Goal: Task Accomplishment & Management: Manage account settings

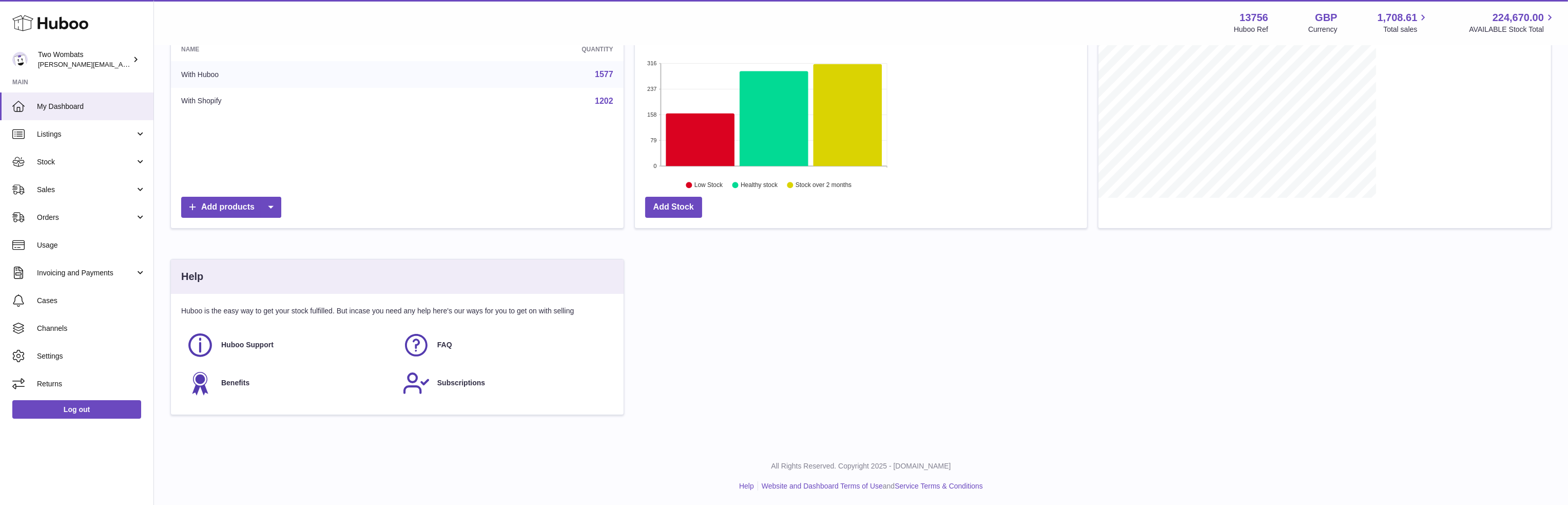
scroll to position [160, 452]
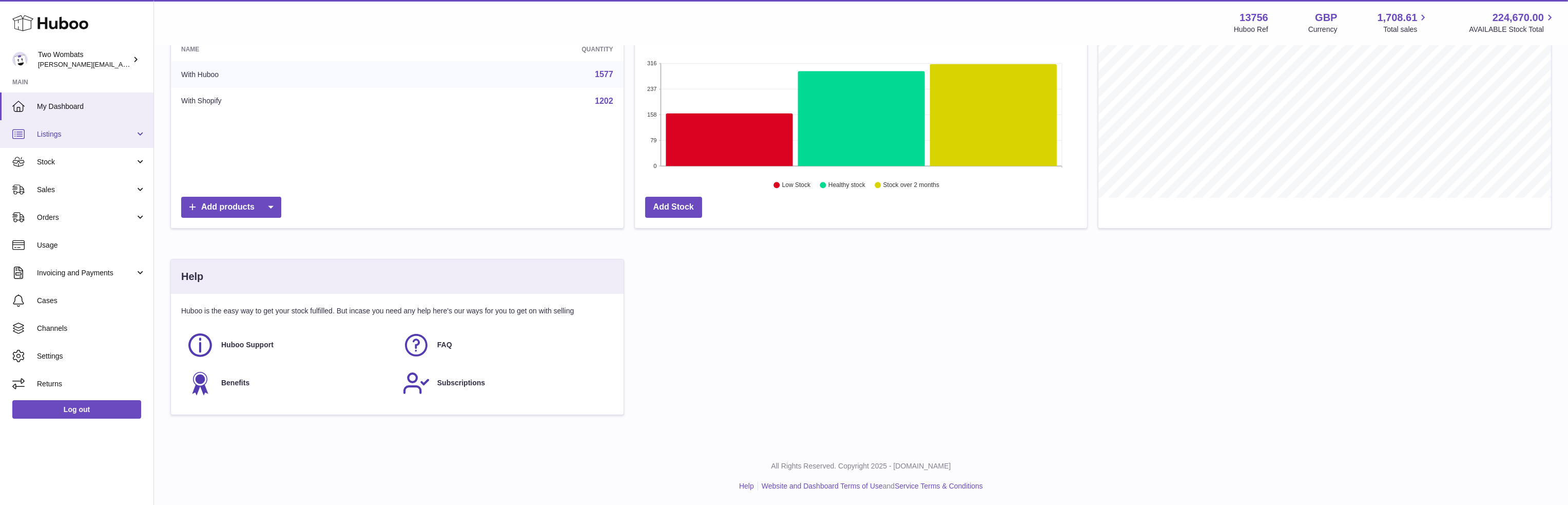
click at [51, 142] on link "Listings" at bounding box center [76, 133] width 154 height 28
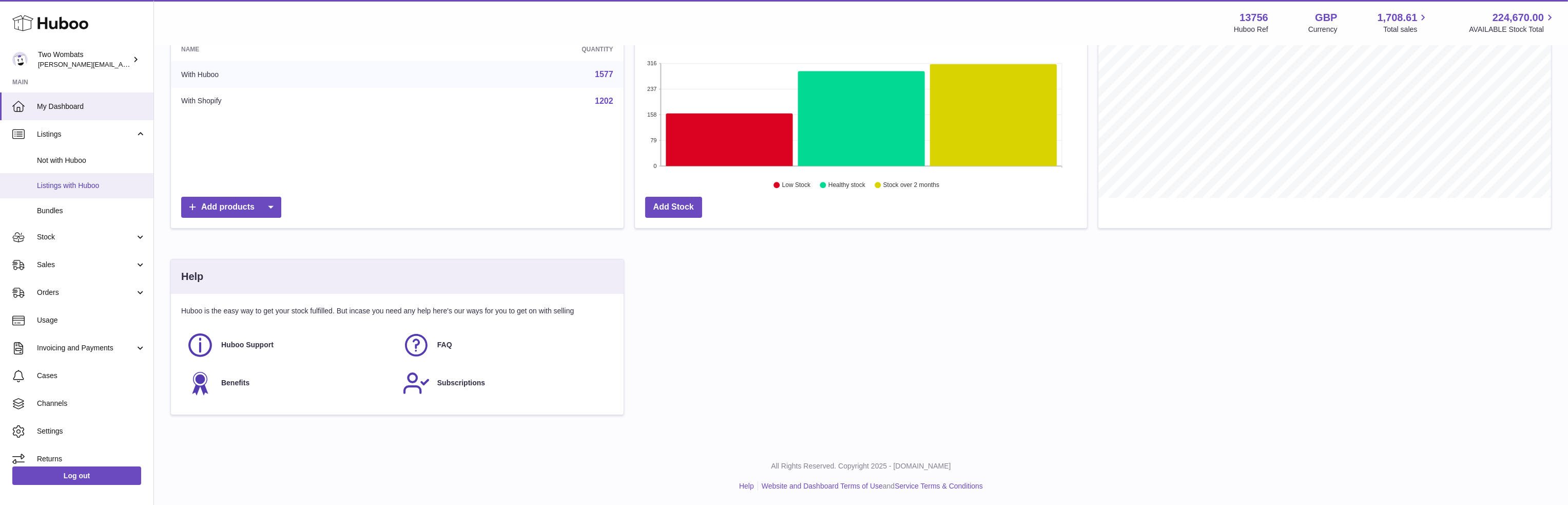
click at [54, 189] on span "Listings with Huboo" at bounding box center [91, 185] width 109 height 10
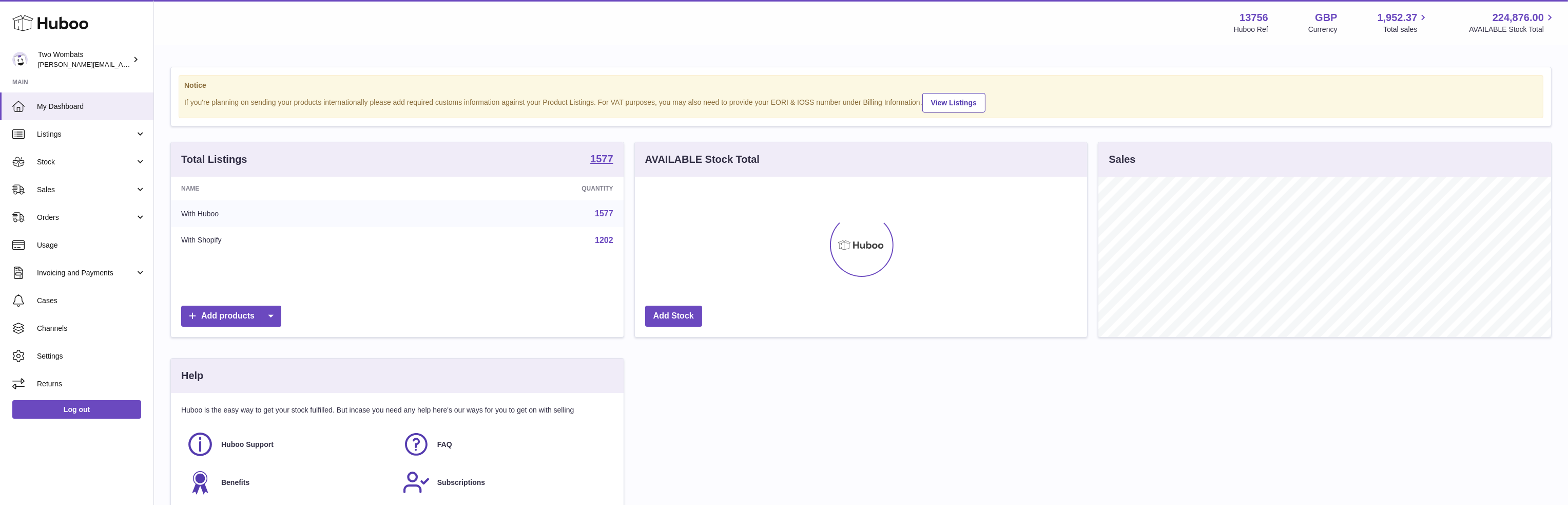
scroll to position [160, 452]
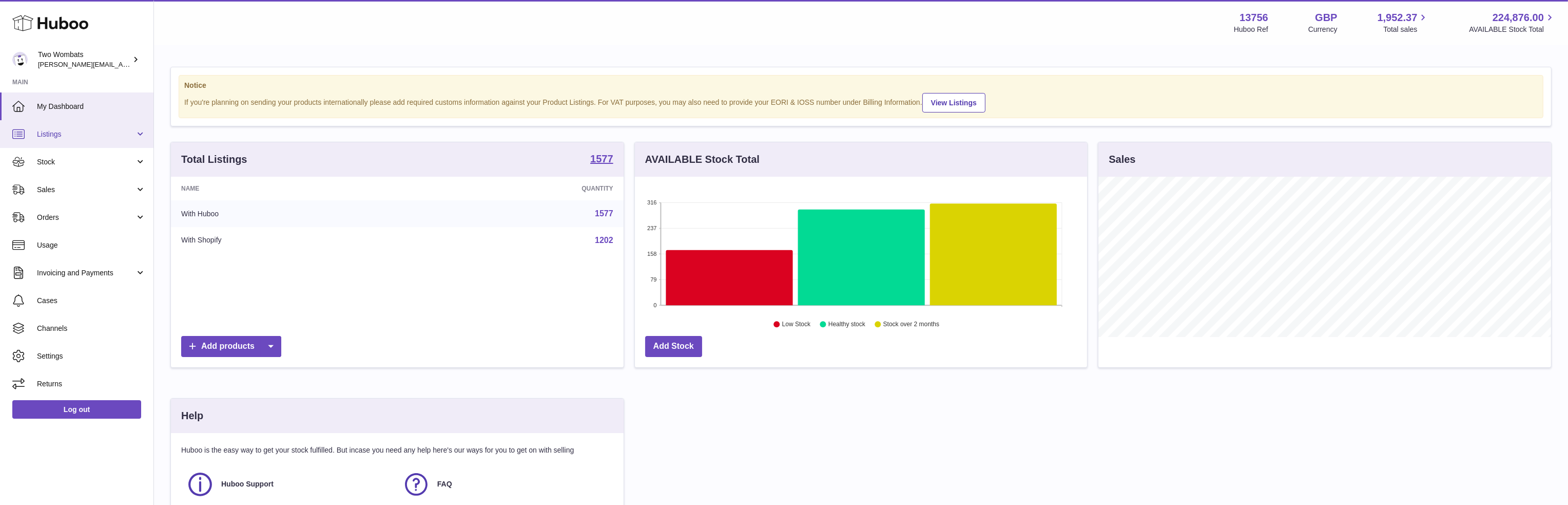
click at [76, 137] on span "Listings" at bounding box center [86, 134] width 98 height 10
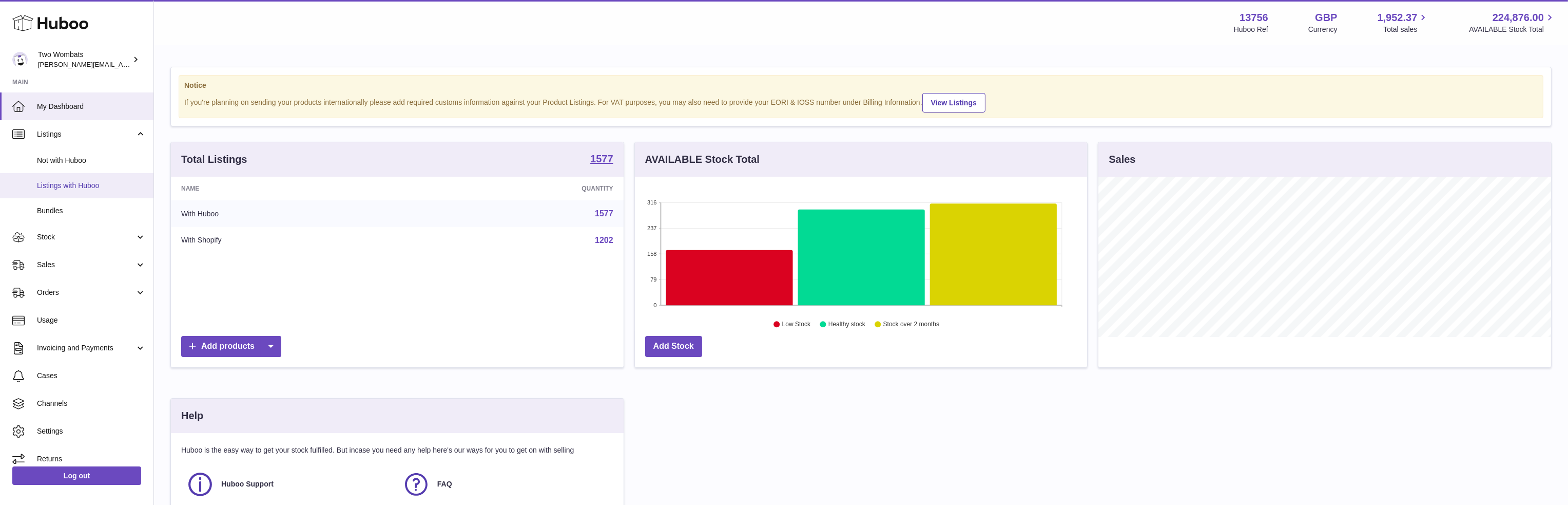
click at [86, 181] on span "Listings with Huboo" at bounding box center [91, 185] width 109 height 10
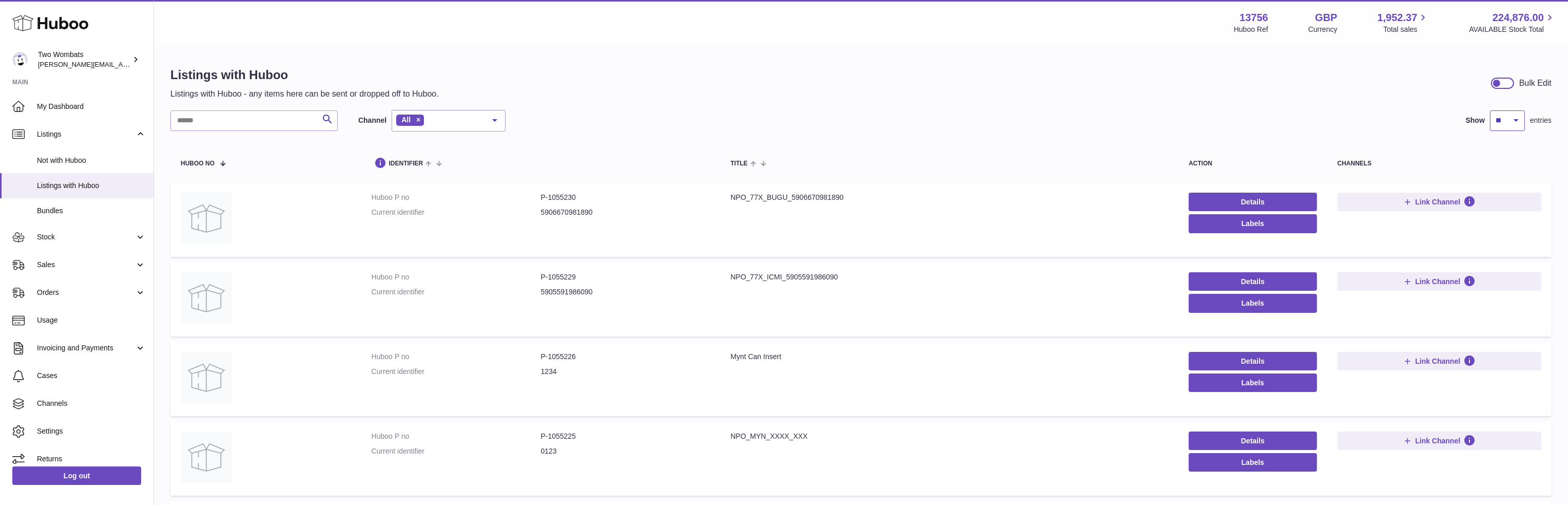
click at [1511, 121] on select "** ** ** ***" at bounding box center [1507, 121] width 35 height 21
select select "**"
click at [1490, 110] on select "** ** ** ***" at bounding box center [1507, 121] width 35 height 21
click at [1505, 81] on div at bounding box center [1503, 83] width 23 height 11
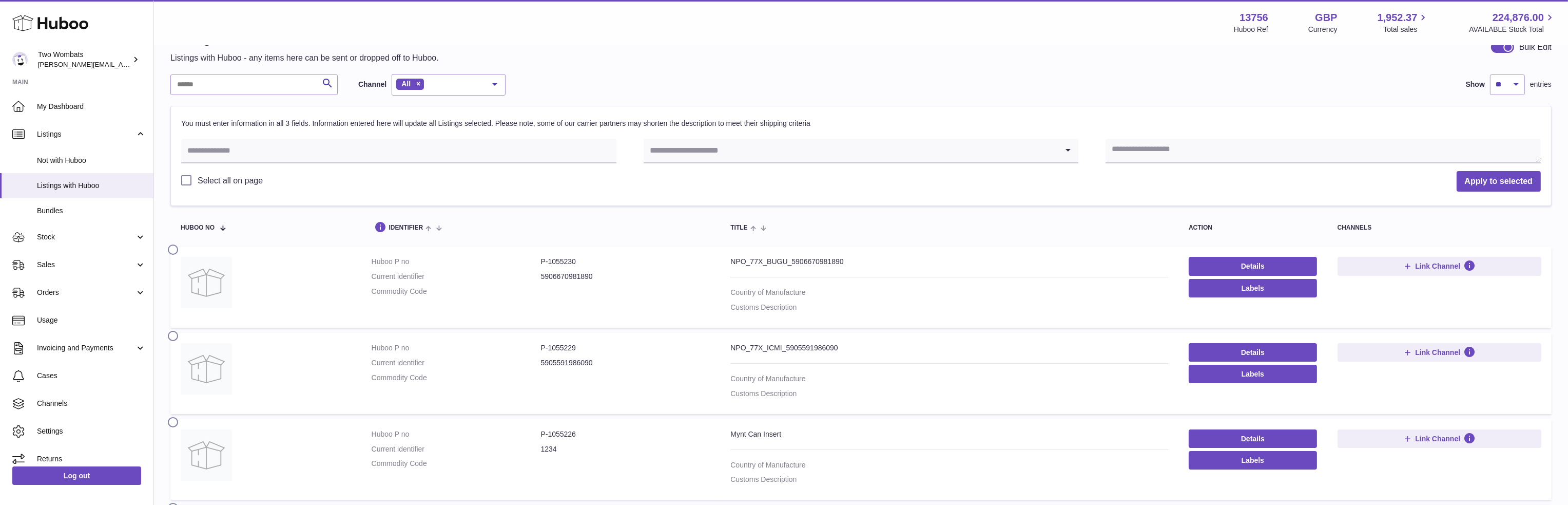
scroll to position [51, 0]
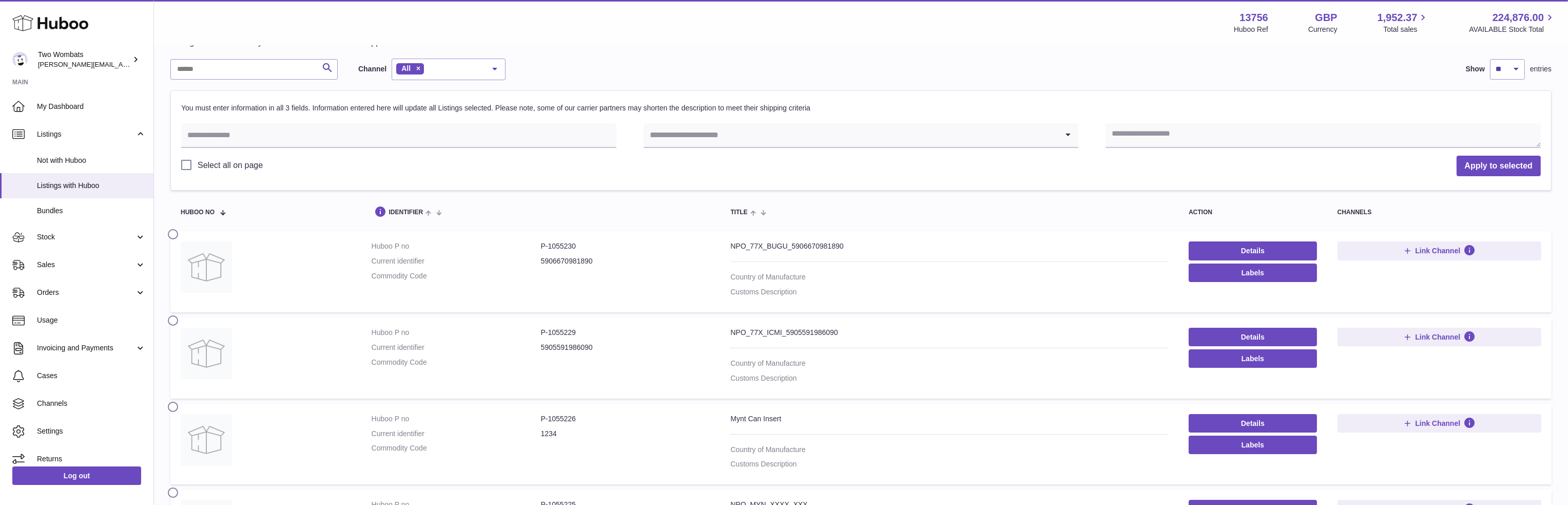
click at [177, 234] on label at bounding box center [176, 233] width 17 height 8
click at [172, 324] on label at bounding box center [176, 319] width 17 height 8
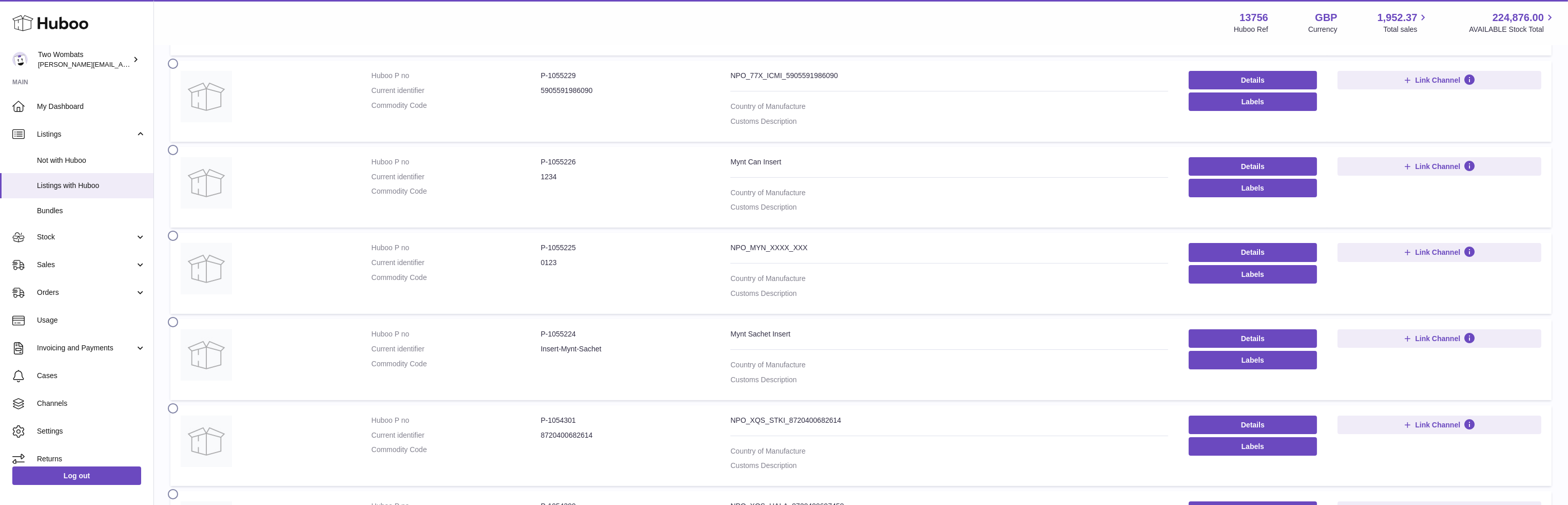
scroll to position [359, 0]
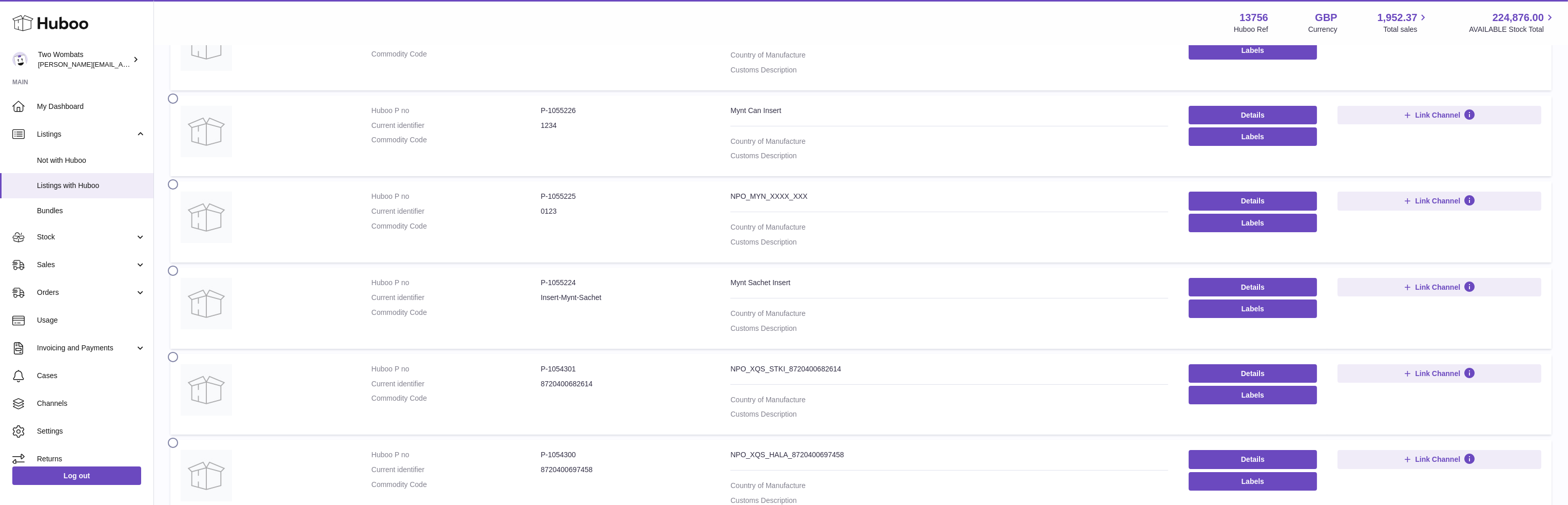
click at [175, 353] on label at bounding box center [176, 356] width 17 height 8
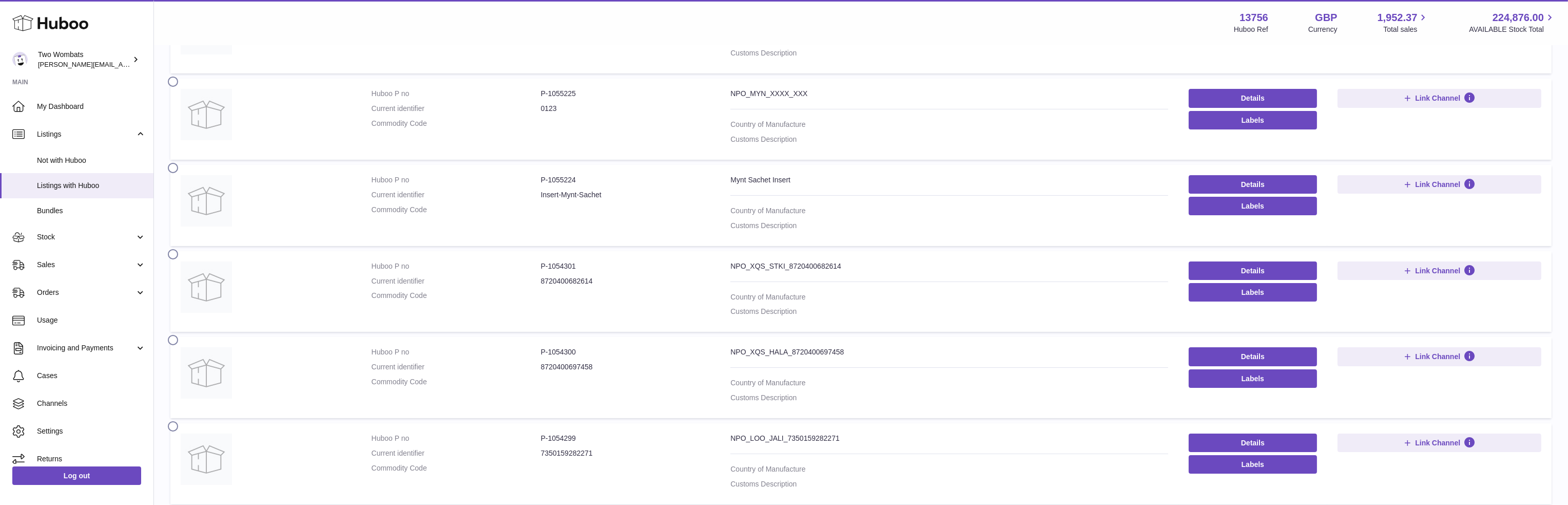
click at [173, 337] on label at bounding box center [176, 339] width 17 height 8
click at [174, 423] on label at bounding box center [176, 425] width 17 height 8
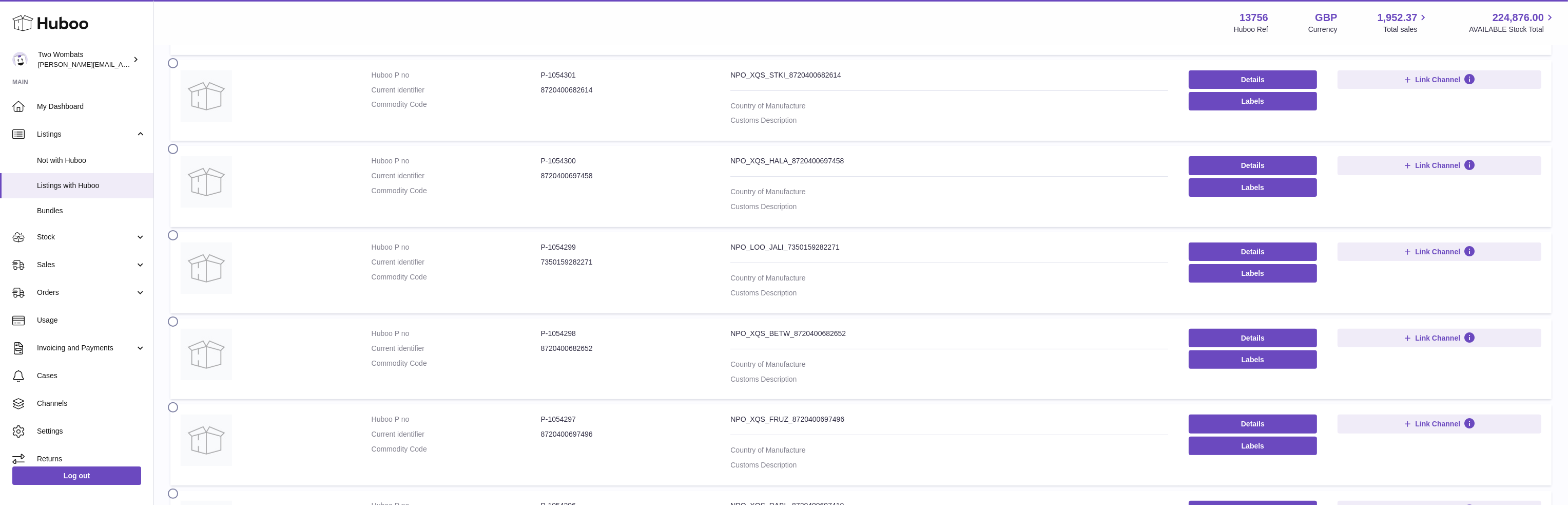
scroll to position [668, 0]
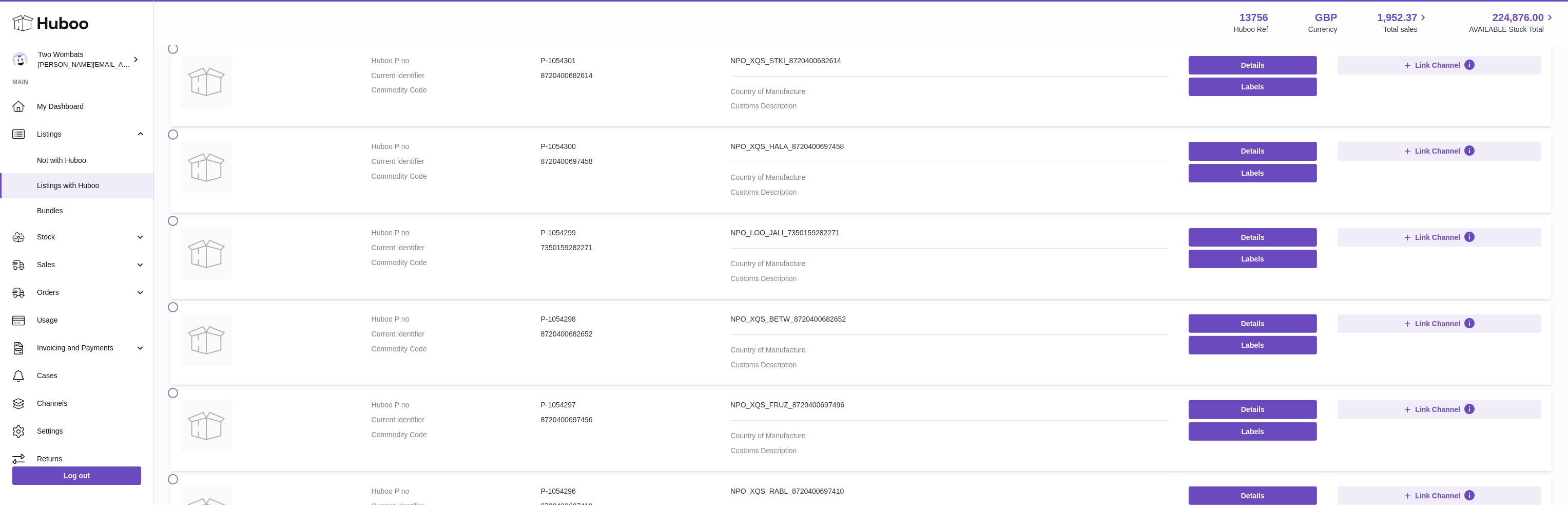
click at [176, 304] on label at bounding box center [176, 305] width 17 height 8
click at [173, 388] on label at bounding box center [176, 392] width 17 height 8
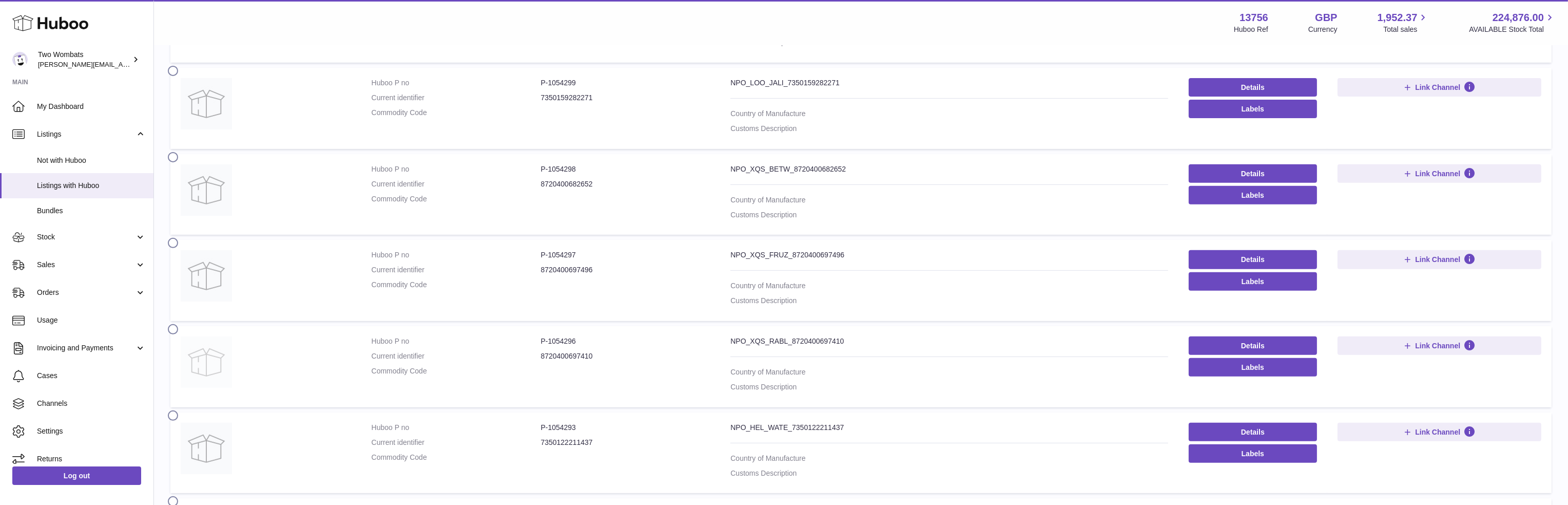
scroll to position [822, 0]
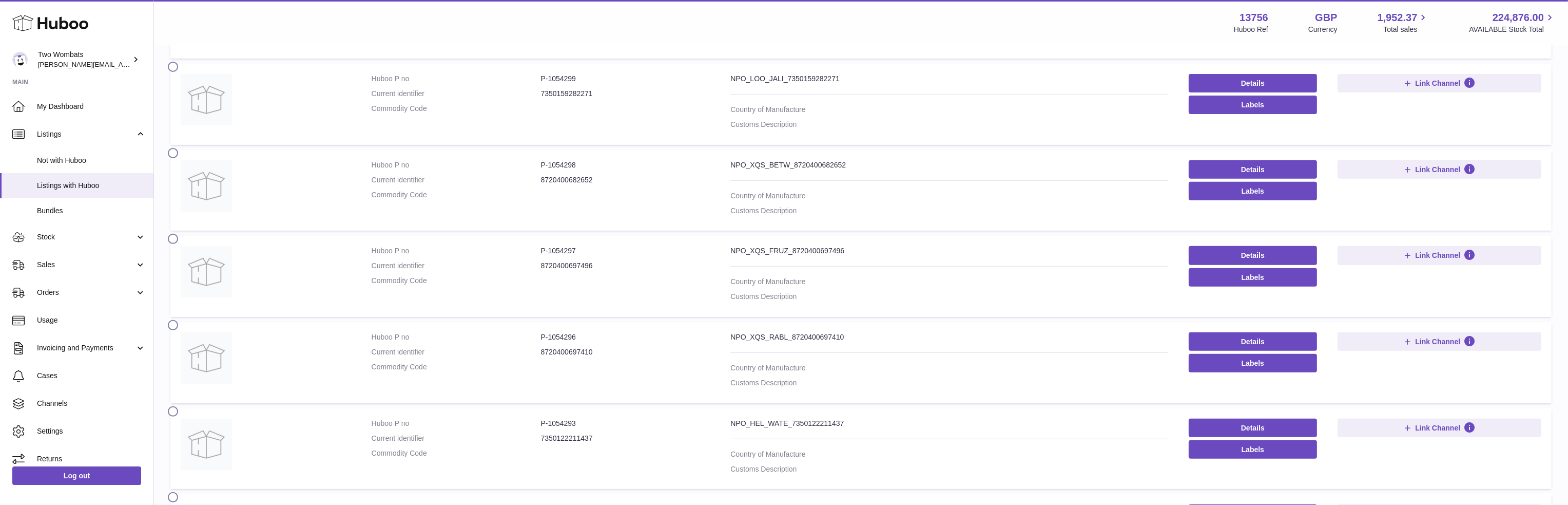
click at [174, 321] on label at bounding box center [176, 324] width 17 height 8
click at [171, 410] on label at bounding box center [176, 410] width 17 height 8
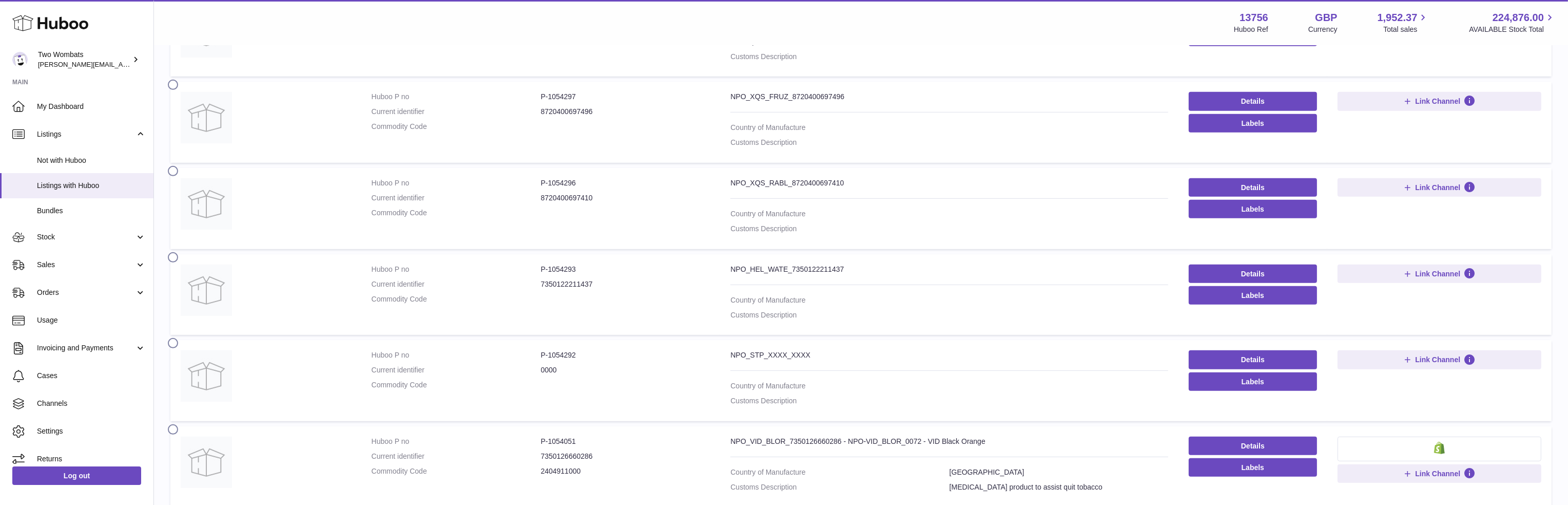
click at [174, 339] on label at bounding box center [176, 342] width 17 height 8
click at [172, 339] on label at bounding box center [176, 342] width 17 height 8
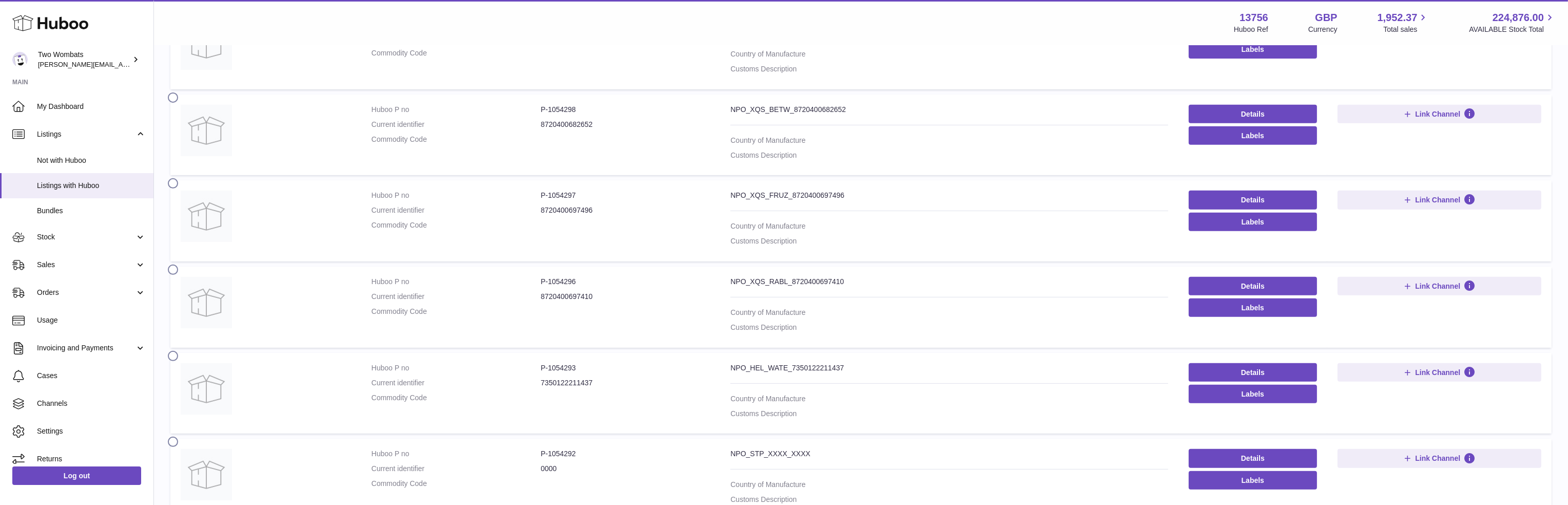
scroll to position [1027, 0]
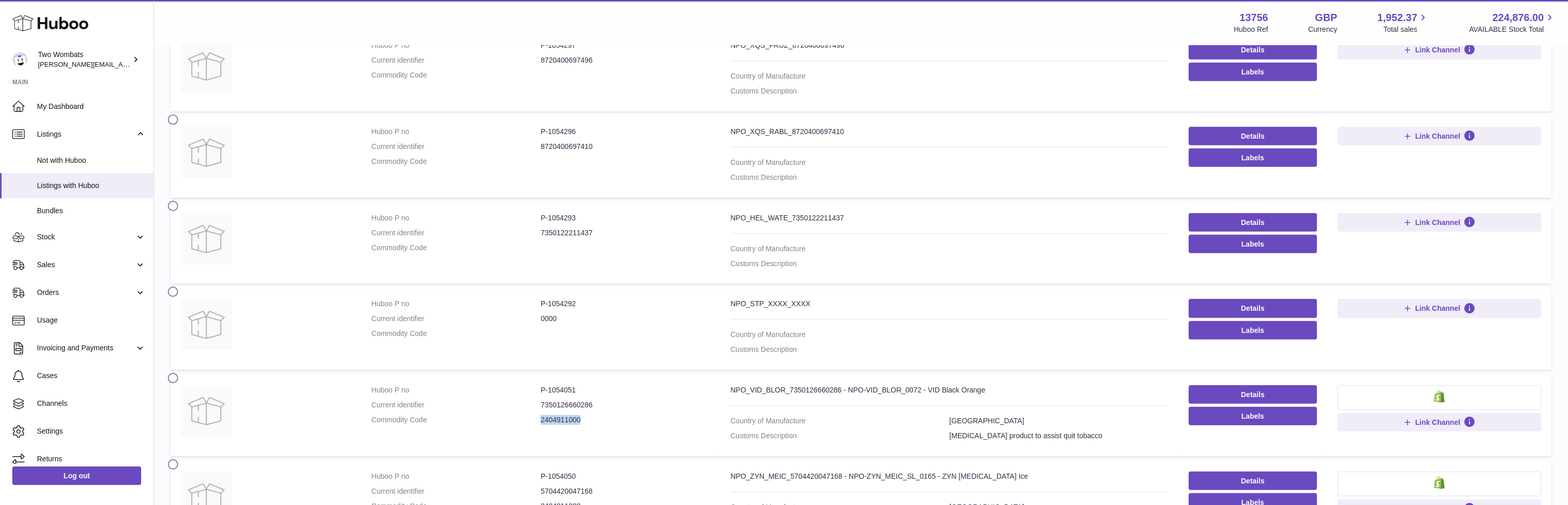
drag, startPoint x: 536, startPoint y: 413, endPoint x: 625, endPoint y: 422, distance: 89.5
click at [624, 421] on dl "Huboo P no P-1054051 Current identifier 7350126660286 Commodity Code 2404911000" at bounding box center [541, 407] width 339 height 45
copy dl "2404911000"
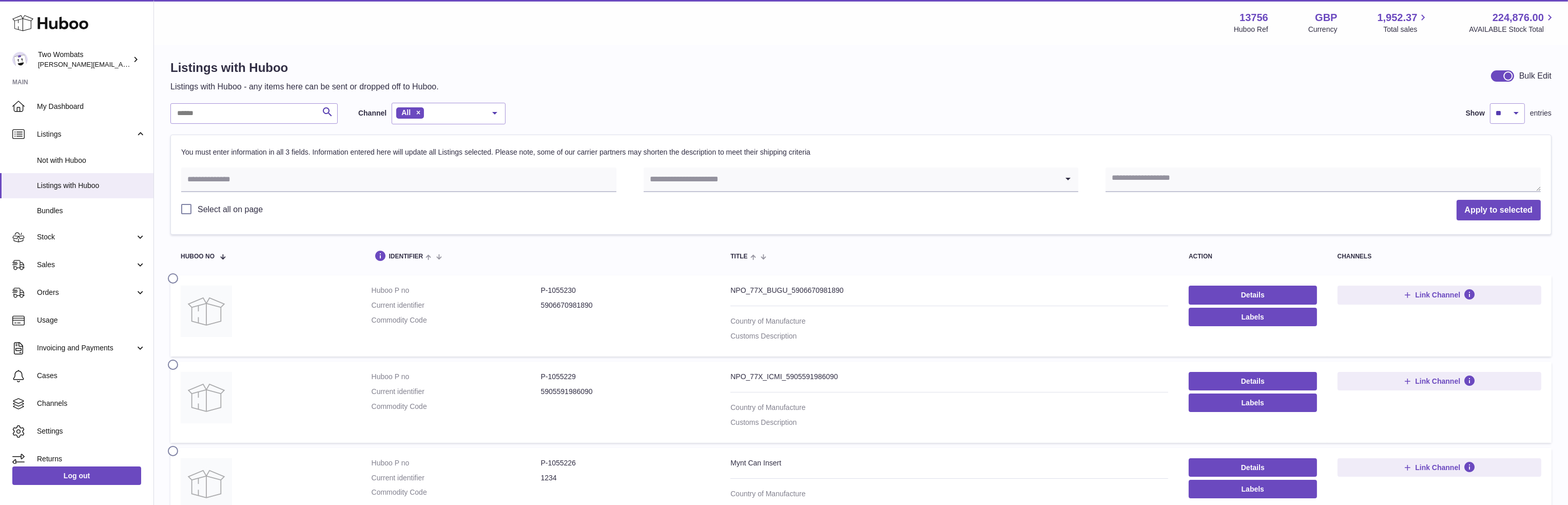
scroll to position [0, 0]
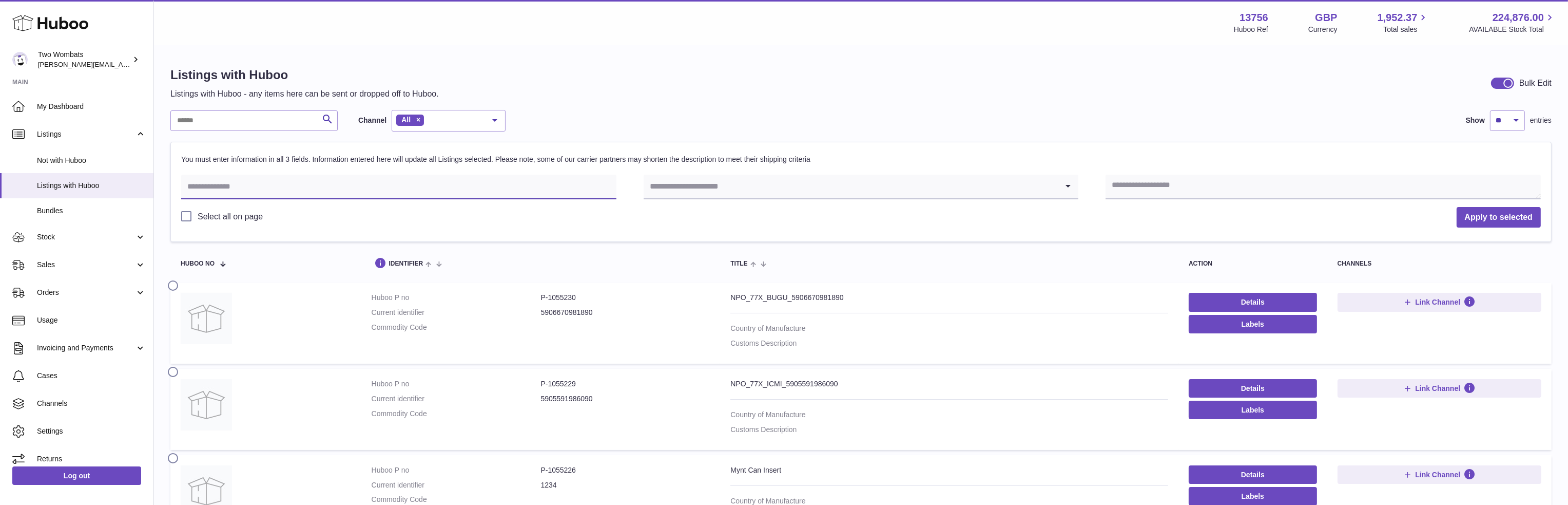
click at [278, 195] on input "text" at bounding box center [399, 187] width 436 height 24
type input "**********"
click at [726, 190] on input "Search for option" at bounding box center [851, 186] width 415 height 24
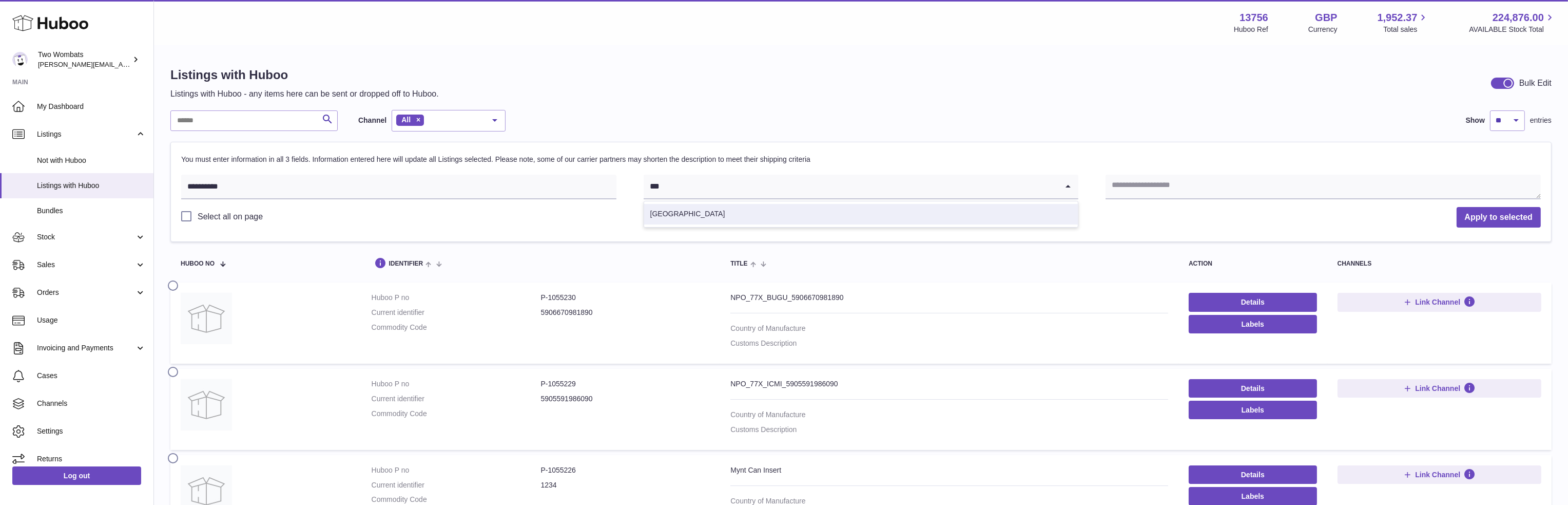
click at [713, 210] on li "Sweden" at bounding box center [861, 214] width 434 height 21
type input "***"
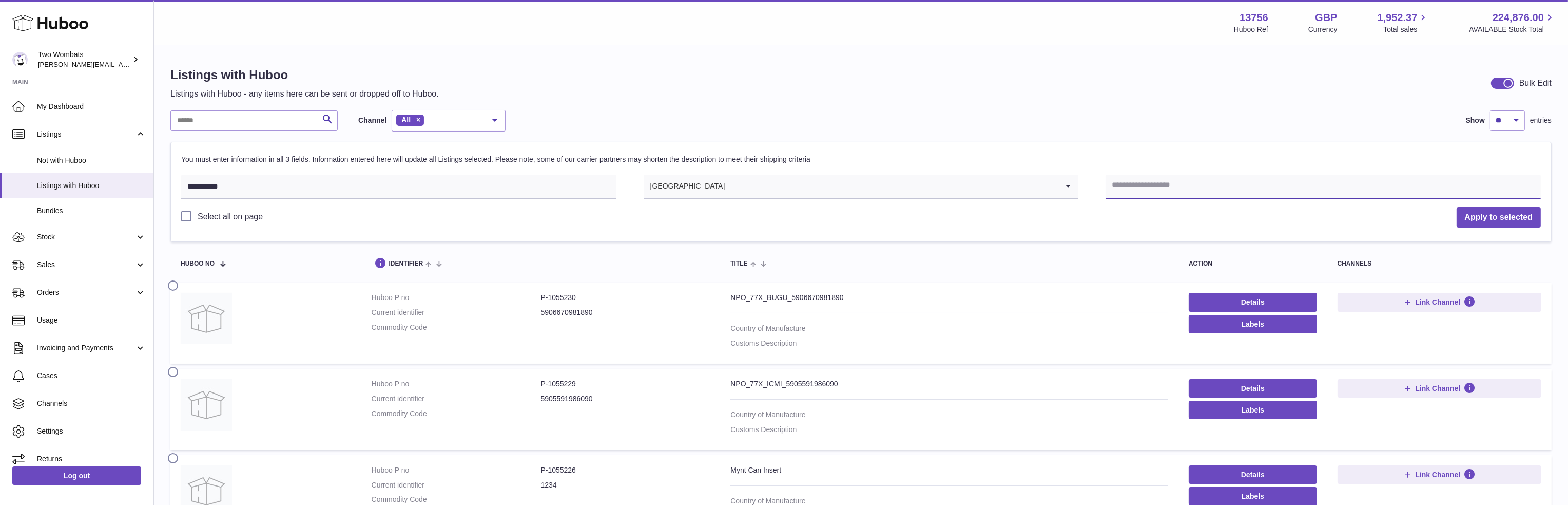
click at [1118, 180] on textarea at bounding box center [1323, 187] width 436 height 24
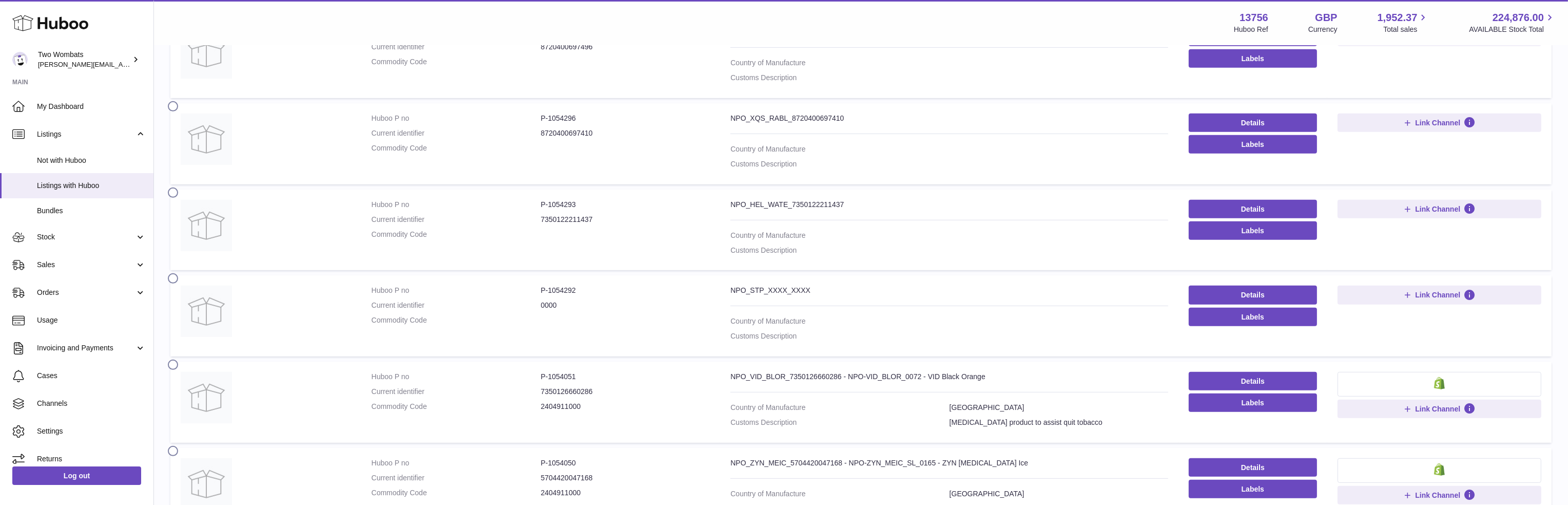
scroll to position [1079, 0]
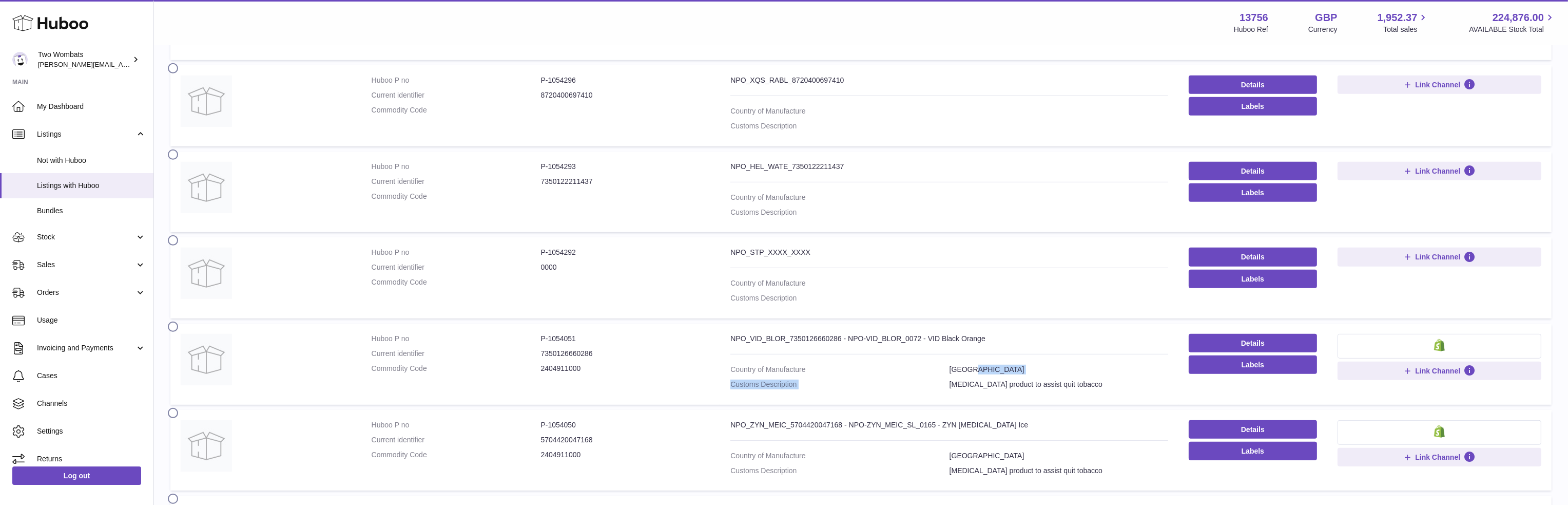
drag, startPoint x: 950, startPoint y: 378, endPoint x: 1115, endPoint y: 372, distance: 165.1
click at [1115, 372] on dl "Country of Manufacture Sweden Customs Description Nicotine product to assist qu…" at bounding box center [949, 380] width 438 height 30
click at [945, 380] on dt "Customs Description" at bounding box center [839, 384] width 218 height 10
drag, startPoint x: 951, startPoint y: 377, endPoint x: 1124, endPoint y: 381, distance: 173.0
click at [1124, 381] on dl "Country of Manufacture Sweden Customs Description Nicotine product to assist qu…" at bounding box center [949, 380] width 438 height 30
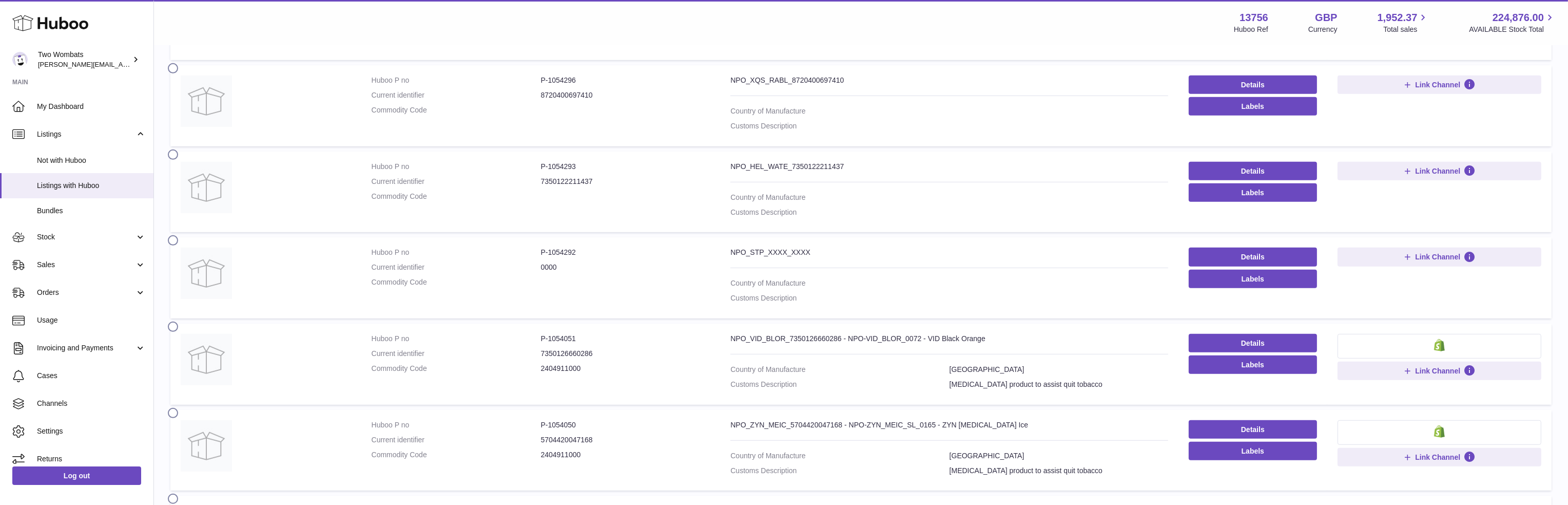
click at [961, 380] on div "Nicotine product to assist quit tobacco" at bounding box center [1026, 387] width 153 height 15
drag, startPoint x: 949, startPoint y: 381, endPoint x: 1074, endPoint y: 382, distance: 125.0
click at [1074, 382] on dl "Country of Manufacture Sweden Customs Description Nicotine product to assist qu…" at bounding box center [949, 380] width 438 height 30
copy div "Nicotine product to assist quit tobacco"
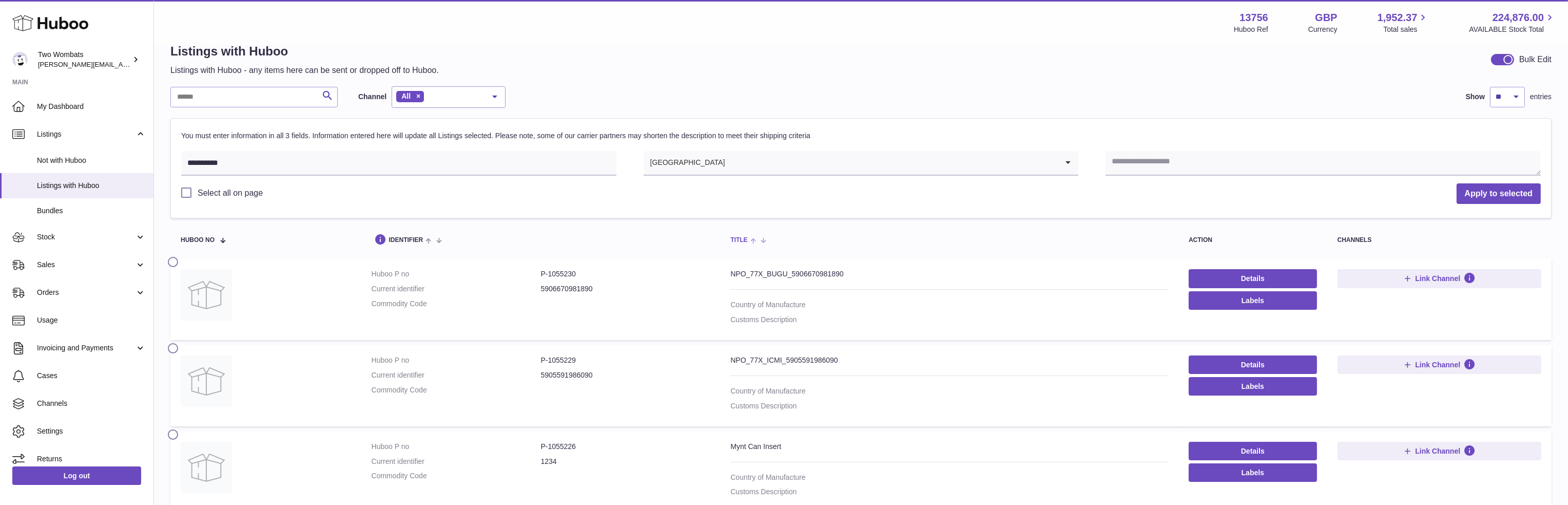
scroll to position [0, 0]
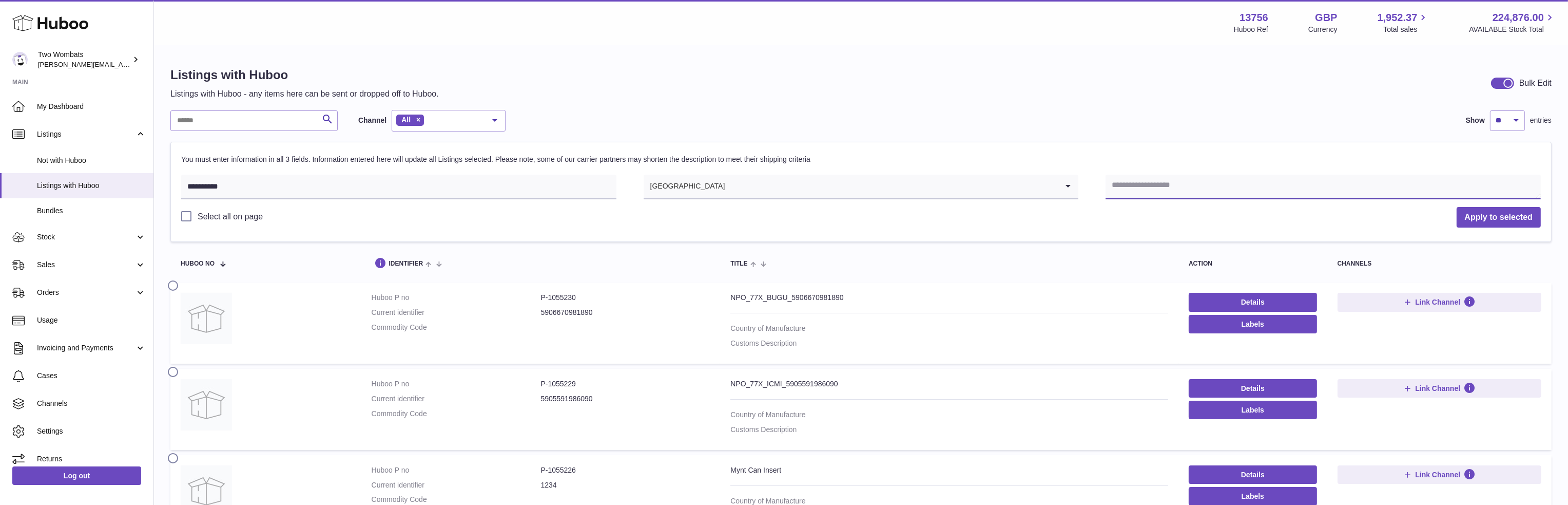
click at [1143, 195] on textarea at bounding box center [1323, 187] width 436 height 24
paste textarea "**********"
type textarea "**********"
click at [1503, 215] on button "Apply to selected" at bounding box center [1499, 217] width 84 height 21
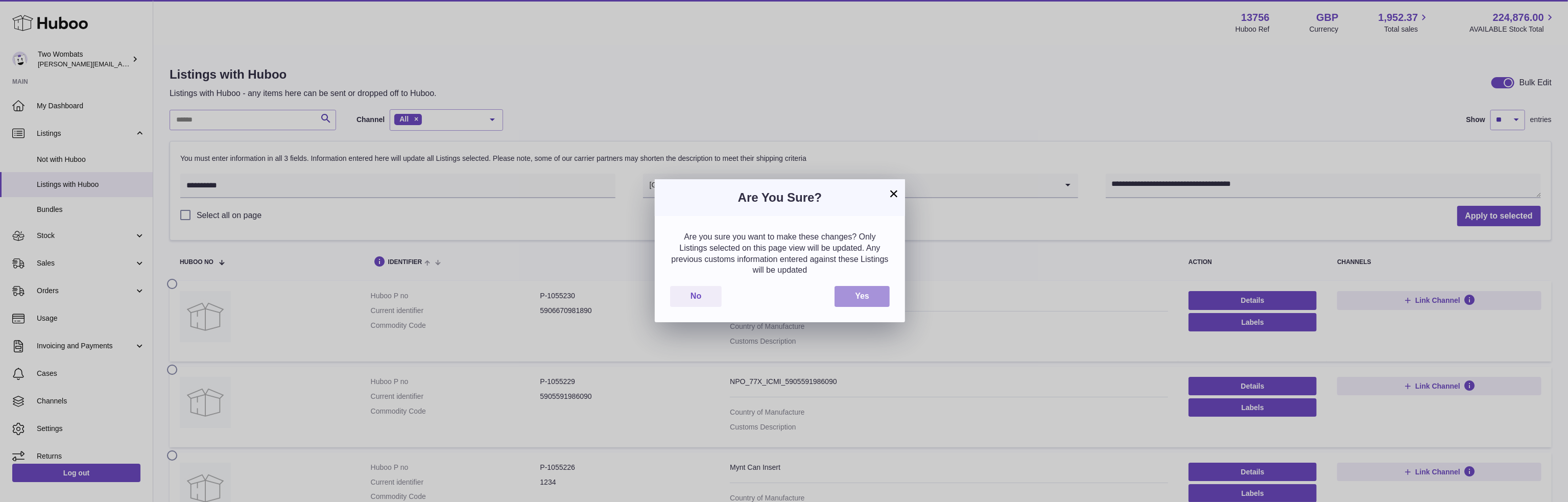
click at [875, 300] on button "Yes" at bounding box center [862, 296] width 55 height 21
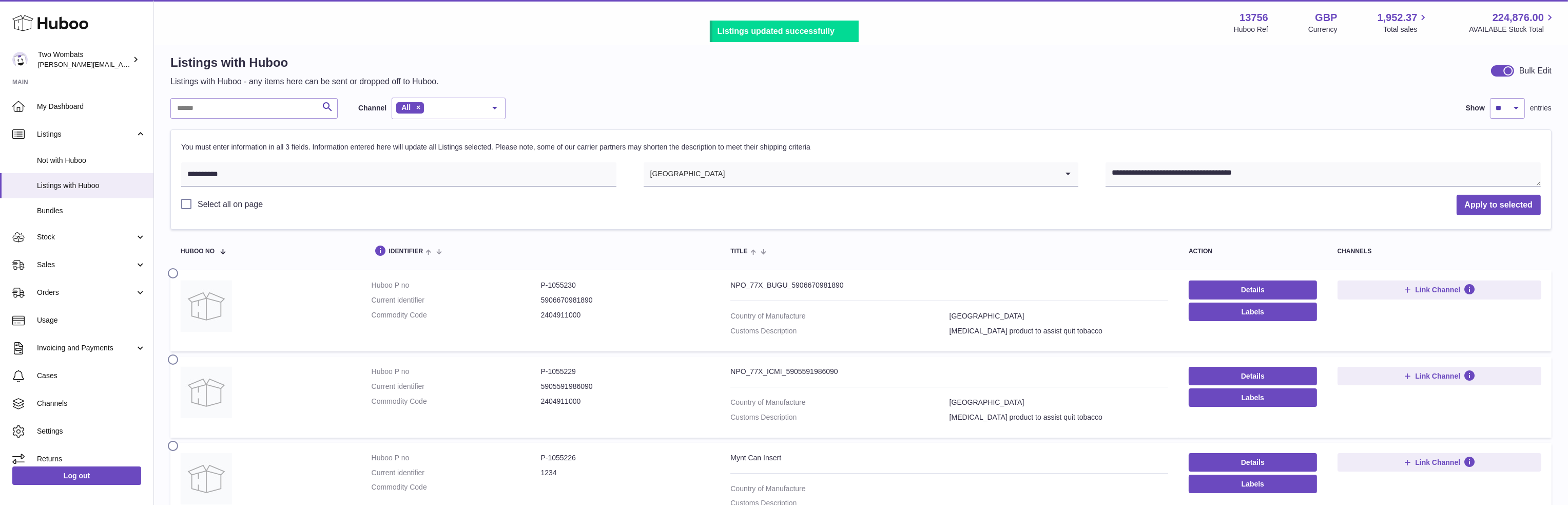
scroll to position [51, 0]
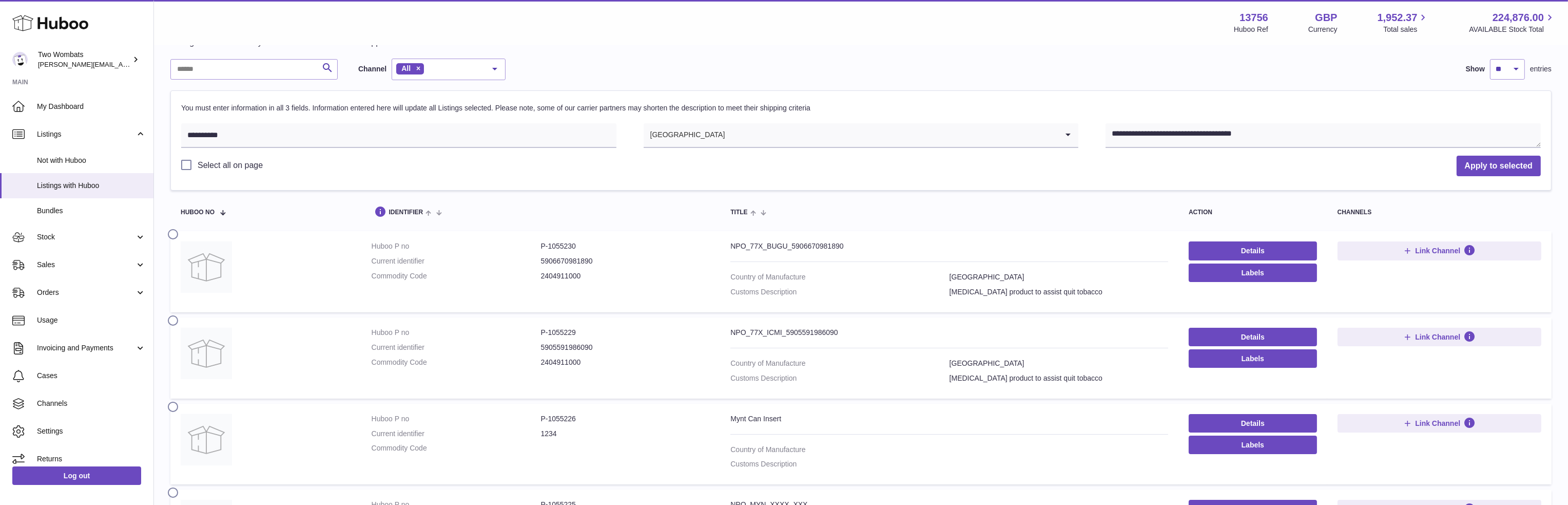
click at [1037, 59] on div "Search Channel All All eBay Amazon Shopify Woocommerce Etsy No elements found. …" at bounding box center [861, 69] width 1381 height 21
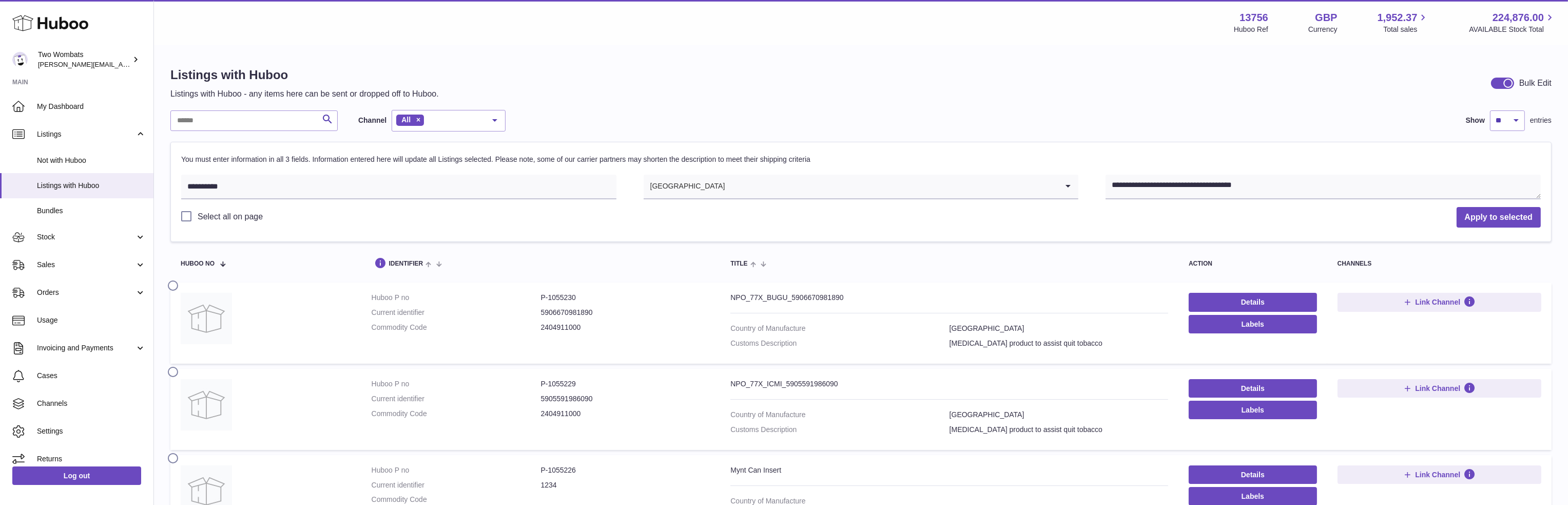
click at [848, 111] on div "Search Channel All All eBay Amazon Shopify Woocommerce Etsy No elements found. …" at bounding box center [861, 121] width 1381 height 21
